Goal: Information Seeking & Learning: Find specific fact

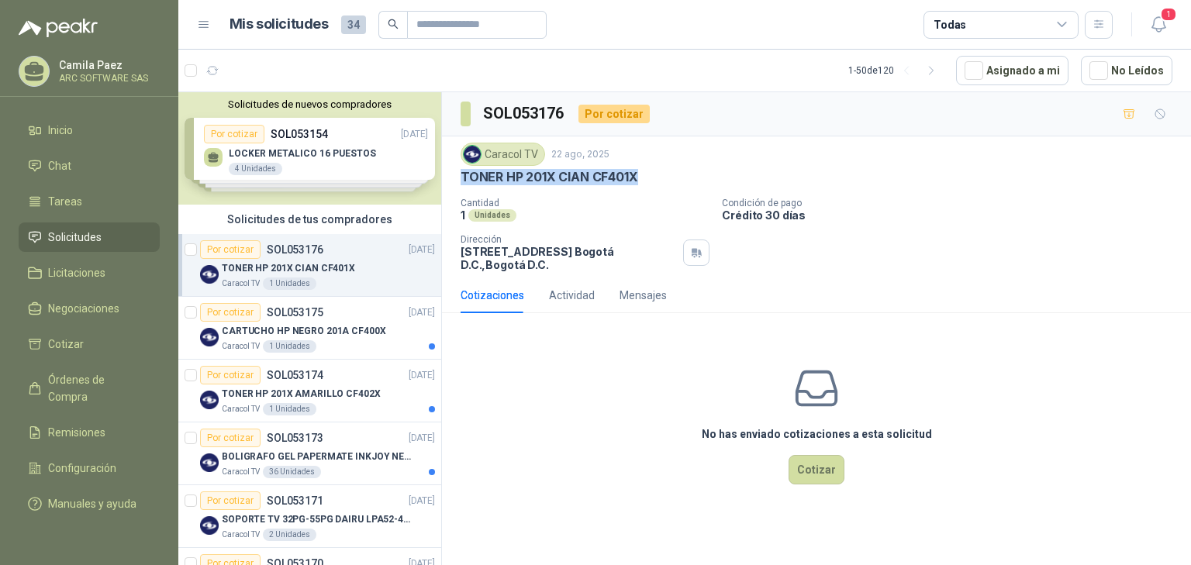
drag, startPoint x: 645, startPoint y: 177, endPoint x: 457, endPoint y: 173, distance: 187.7
click at [457, 173] on div "Caracol TV 22 ago, 2025 TONER HP 201X CIAN CF401X Cantidad 1 Unidades Condición…" at bounding box center [816, 206] width 749 height 141
copy p "TONER HP 201X CIAN CF401X"
click at [332, 322] on div "CARTUCHO HP NEGRO 201A CF400X" at bounding box center [328, 331] width 213 height 19
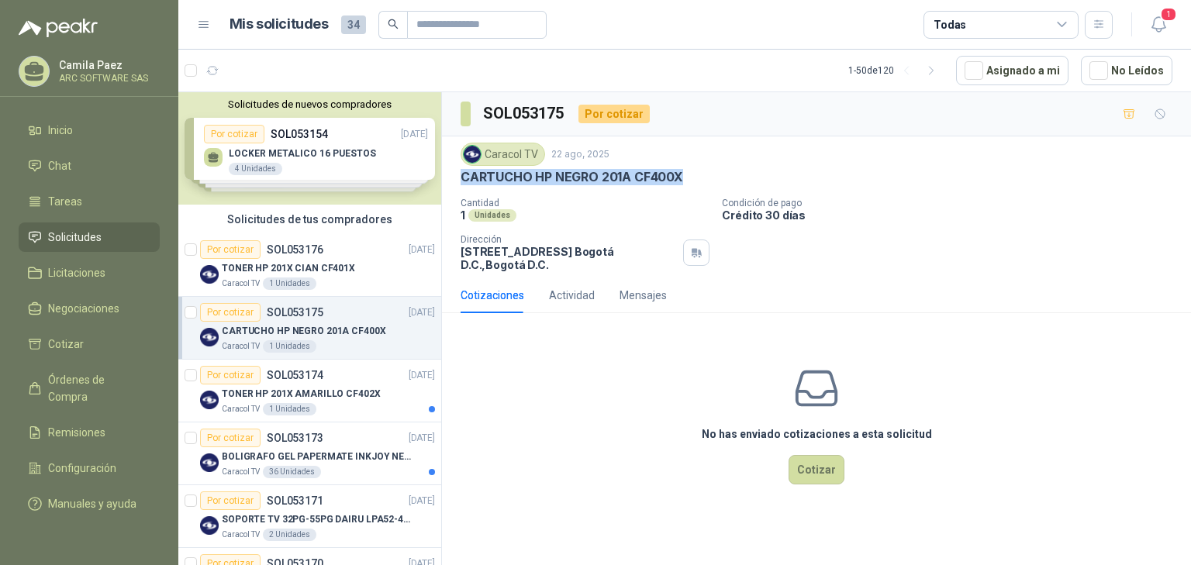
drag, startPoint x: 685, startPoint y: 171, endPoint x: 476, endPoint y: 174, distance: 209.4
click at [450, 171] on div "Caracol TV 22 ago, 2025 CARTUCHO HP NEGRO 201A CF400X Cantidad 1 Unidades Condi…" at bounding box center [816, 206] width 749 height 141
copy p "CARTUCHO HP NEGRO 201A CF400X"
click at [319, 395] on p "TONER HP 201X AMARILLO CF402X" at bounding box center [301, 394] width 159 height 15
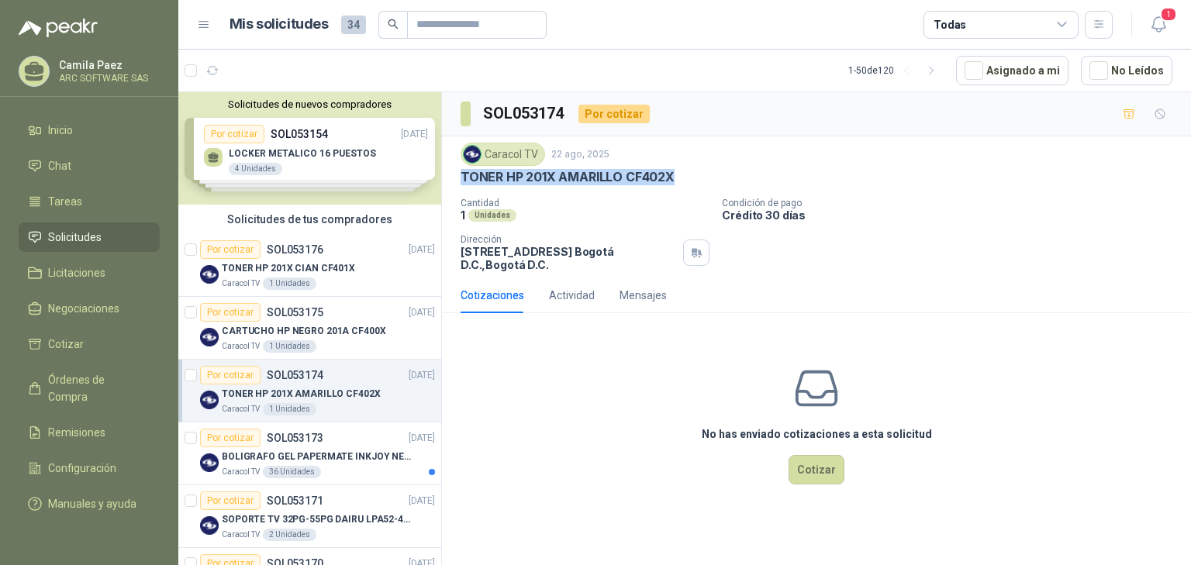
drag, startPoint x: 685, startPoint y: 174, endPoint x: 454, endPoint y: 180, distance: 231.9
click at [454, 180] on div "Caracol TV 22 ago, 2025 TONER HP 201X AMARILLO CF402X Cantidad 1 Unidades Condi…" at bounding box center [816, 206] width 749 height 141
copy p "TONER HP 201X AMARILLO CF402X"
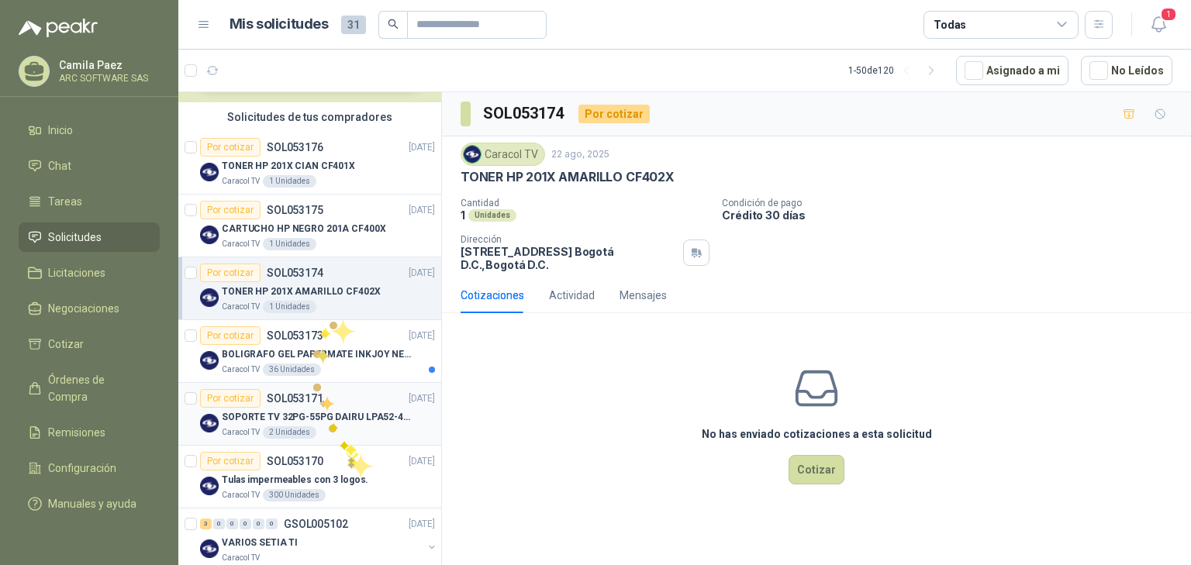
scroll to position [124, 0]
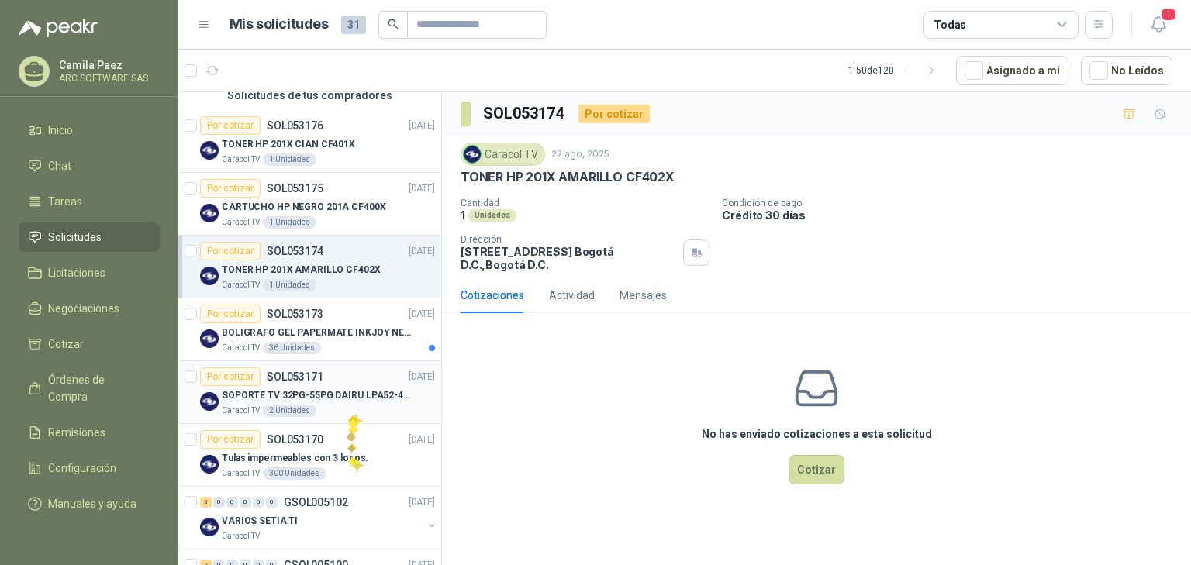
click at [350, 395] on p "SOPORTE TV 32PG-55PG DAIRU LPA52-446KIT2" at bounding box center [318, 395] width 193 height 15
